Goal: Information Seeking & Learning: Check status

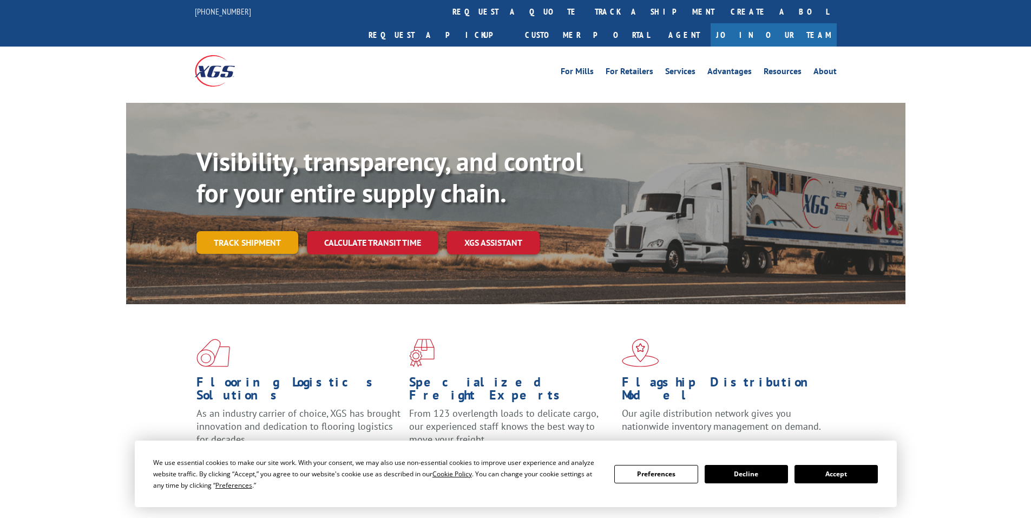
click at [250, 231] on link "Track shipment" at bounding box center [247, 242] width 102 height 23
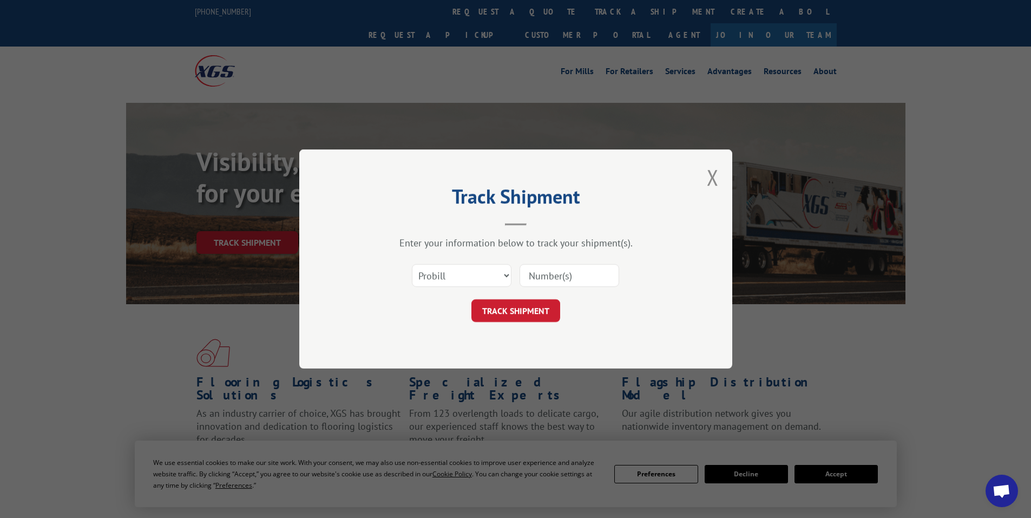
click at [548, 272] on input at bounding box center [570, 275] width 100 height 23
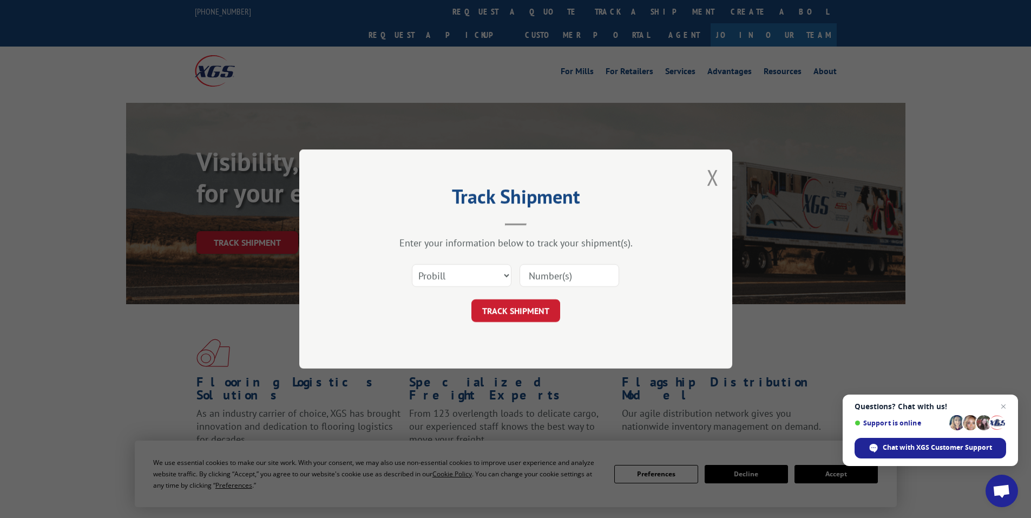
paste input "17516902"
type input "17516902"
click at [527, 305] on button "TRACK SHIPMENT" at bounding box center [515, 310] width 89 height 23
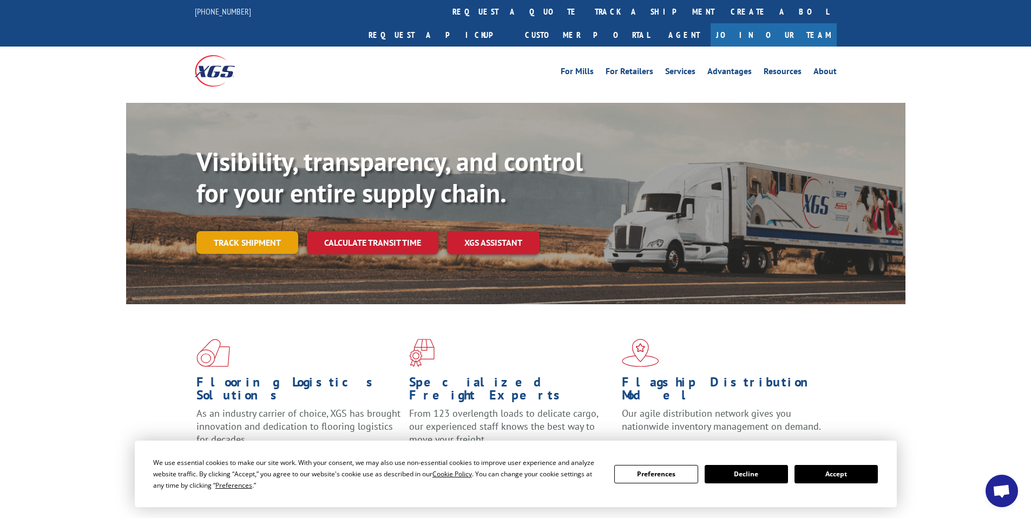
click at [239, 231] on link "Track shipment" at bounding box center [247, 242] width 102 height 23
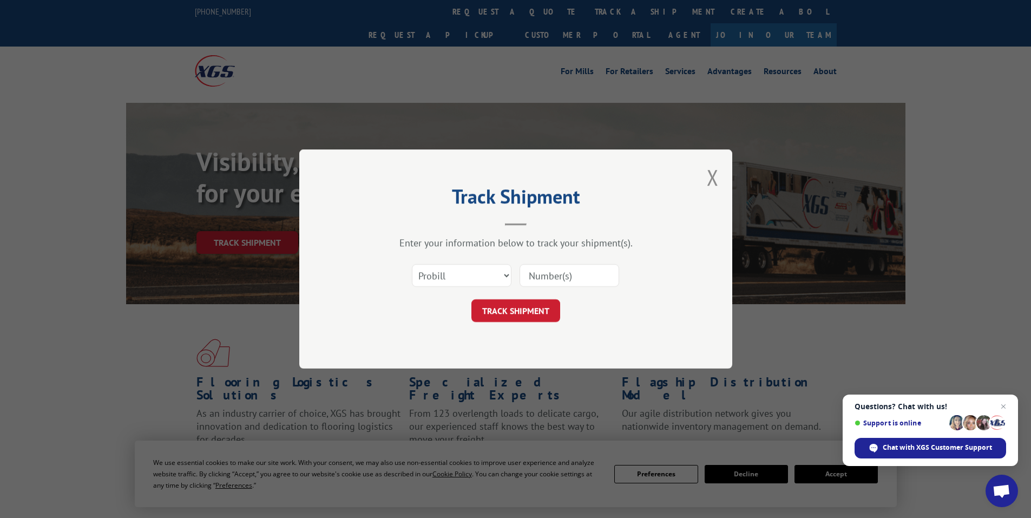
click at [540, 274] on input at bounding box center [570, 275] width 100 height 23
paste input "17228753"
type input "17228753"
click at [519, 312] on button "TRACK SHIPMENT" at bounding box center [515, 310] width 89 height 23
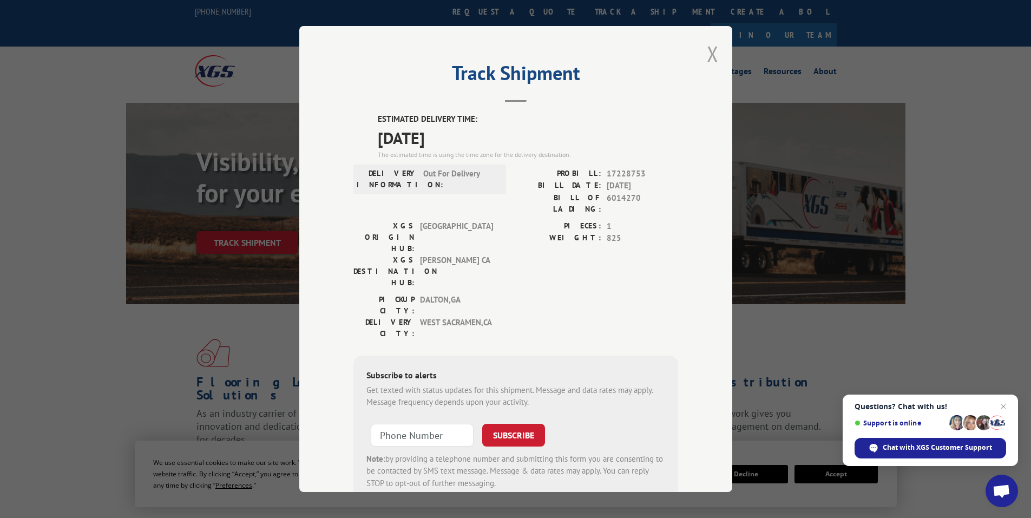
click at [707, 47] on button "Close modal" at bounding box center [713, 54] width 12 height 29
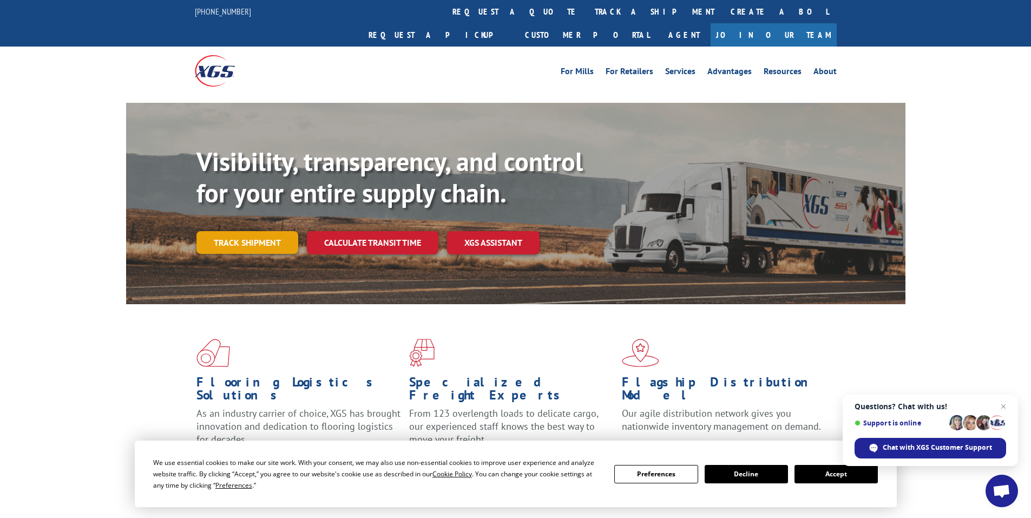
click at [248, 231] on link "Track shipment" at bounding box center [247, 242] width 102 height 23
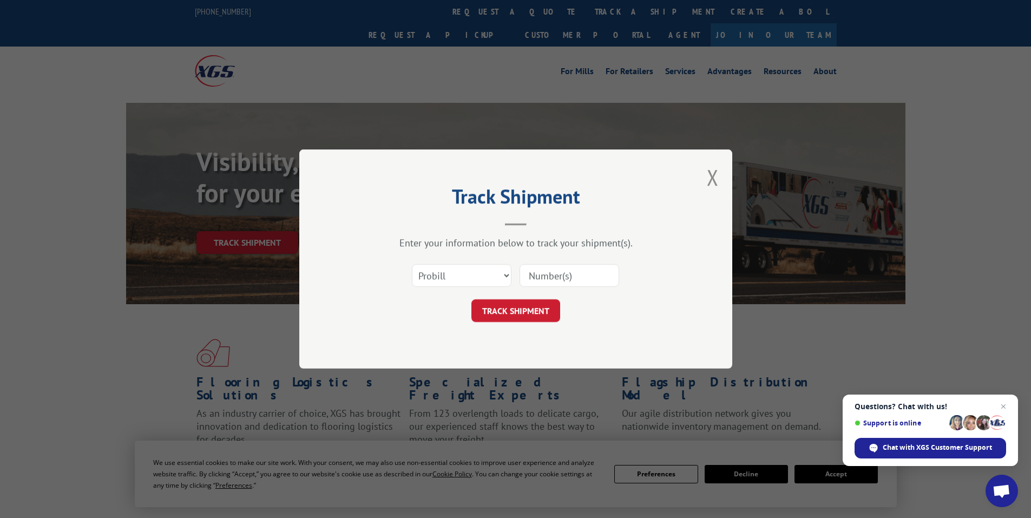
click at [551, 274] on input at bounding box center [570, 275] width 100 height 23
paste input "16397828"
type input "16397828"
click at [511, 307] on button "TRACK SHIPMENT" at bounding box center [515, 310] width 89 height 23
